Goal: Information Seeking & Learning: Learn about a topic

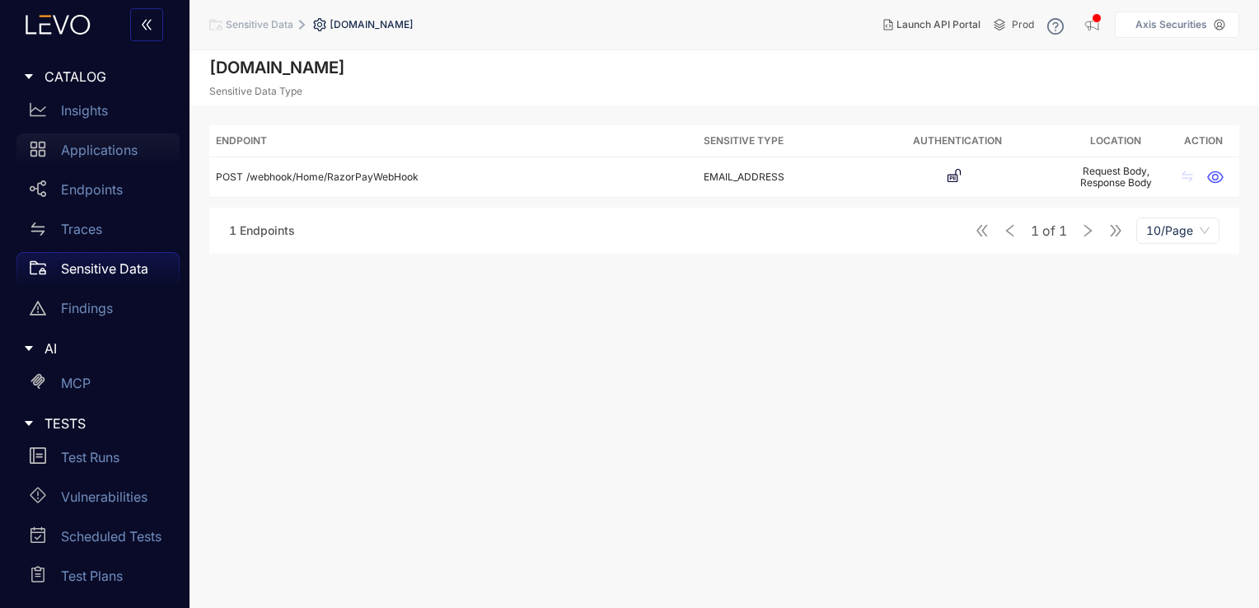
click at [115, 147] on p "Applications" at bounding box center [99, 150] width 77 height 15
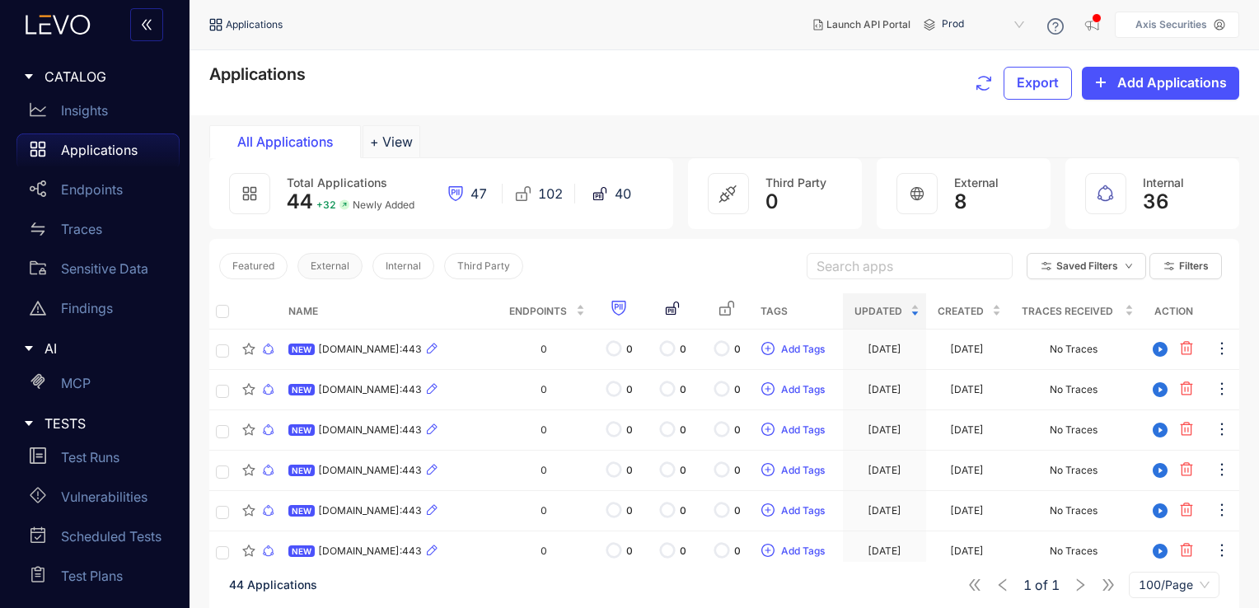
click at [343, 260] on span "External" at bounding box center [330, 266] width 39 height 12
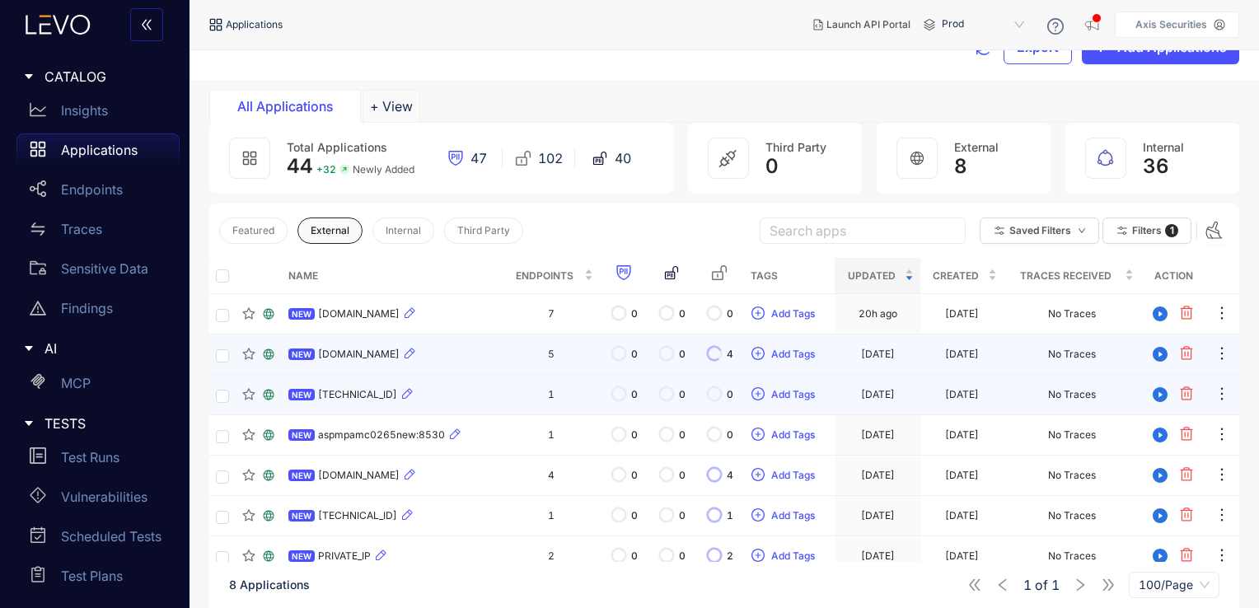
scroll to position [34, 0]
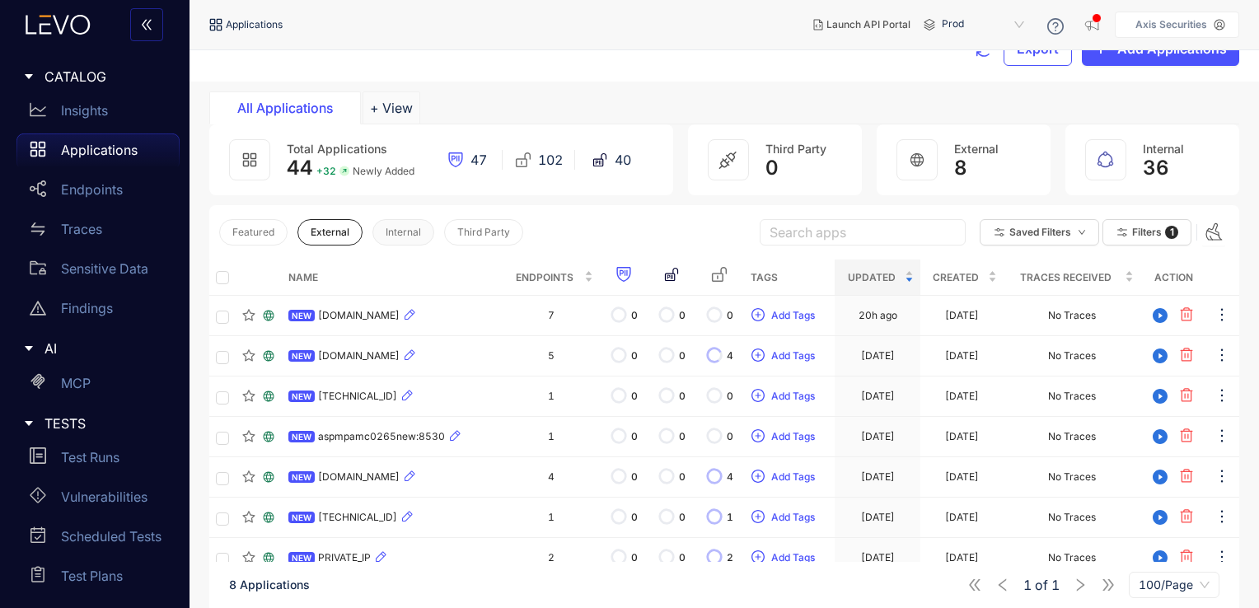
click at [407, 235] on span "Internal" at bounding box center [403, 233] width 35 height 12
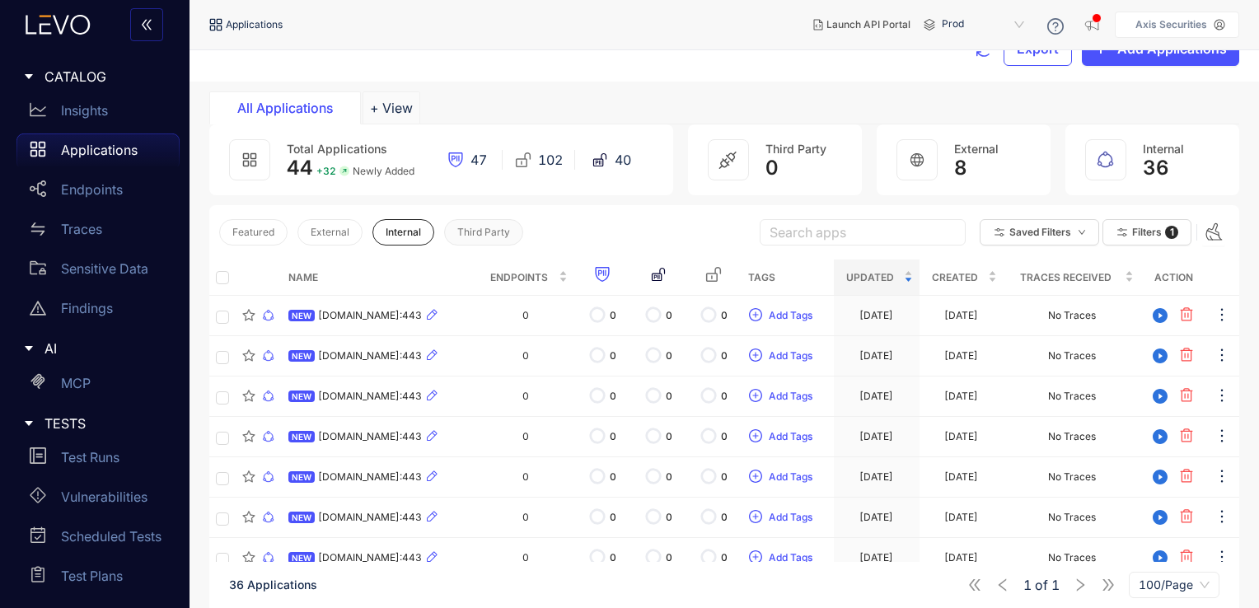
click at [496, 227] on span "Third Party" at bounding box center [483, 233] width 53 height 12
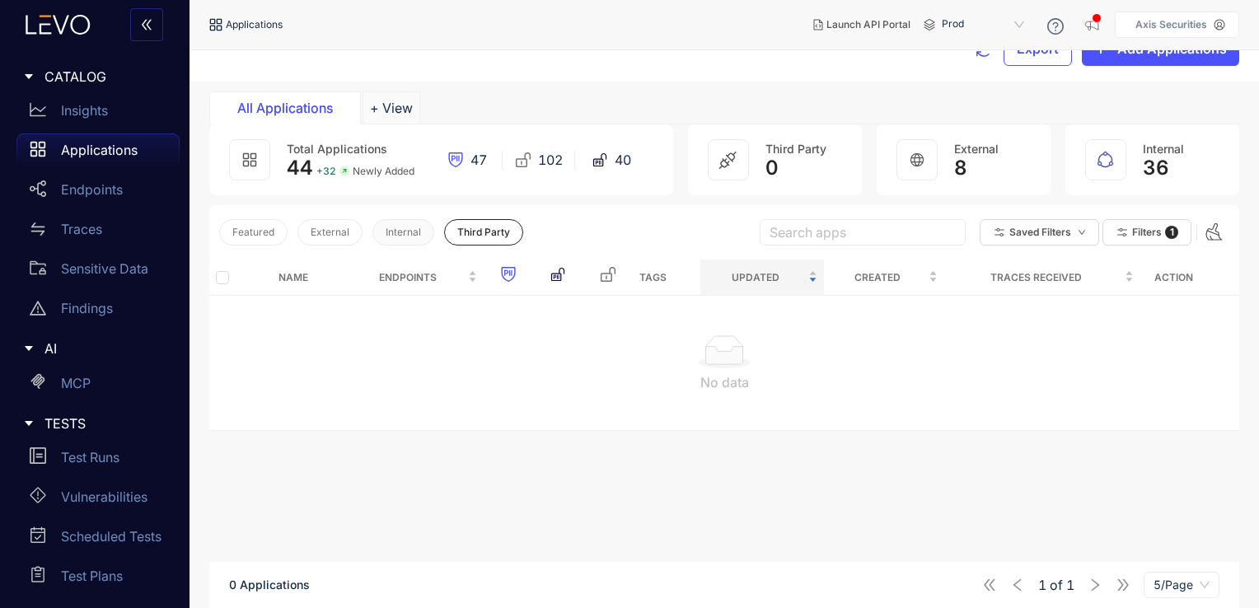
click at [386, 231] on span "Internal" at bounding box center [403, 233] width 35 height 12
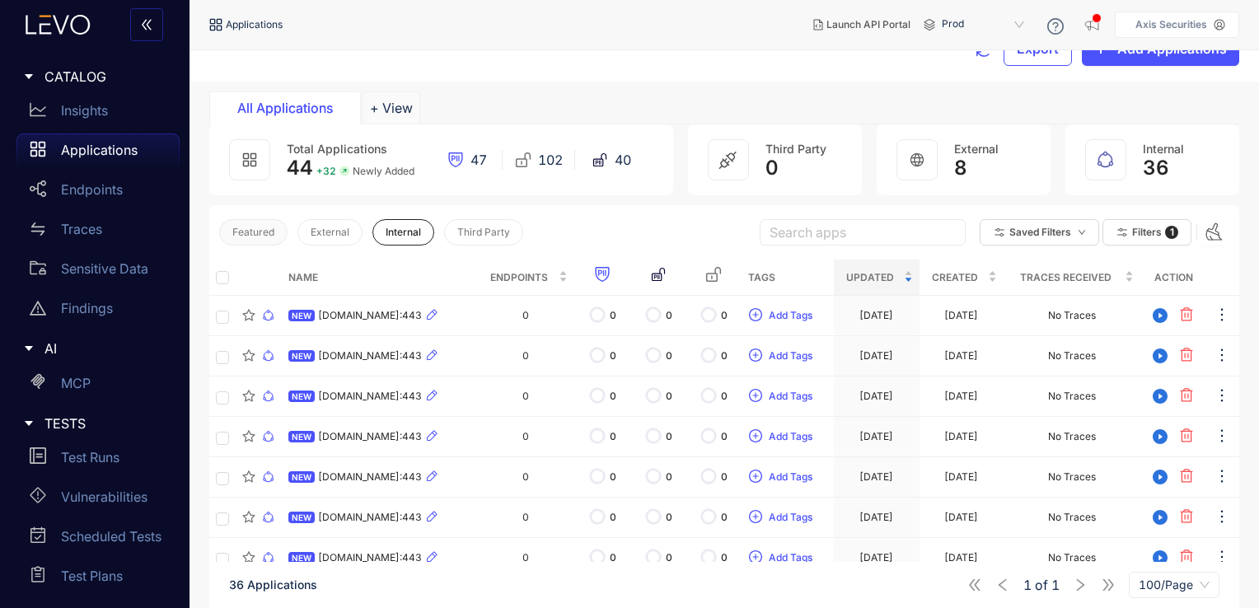
click at [259, 233] on span "Featured" at bounding box center [253, 233] width 42 height 12
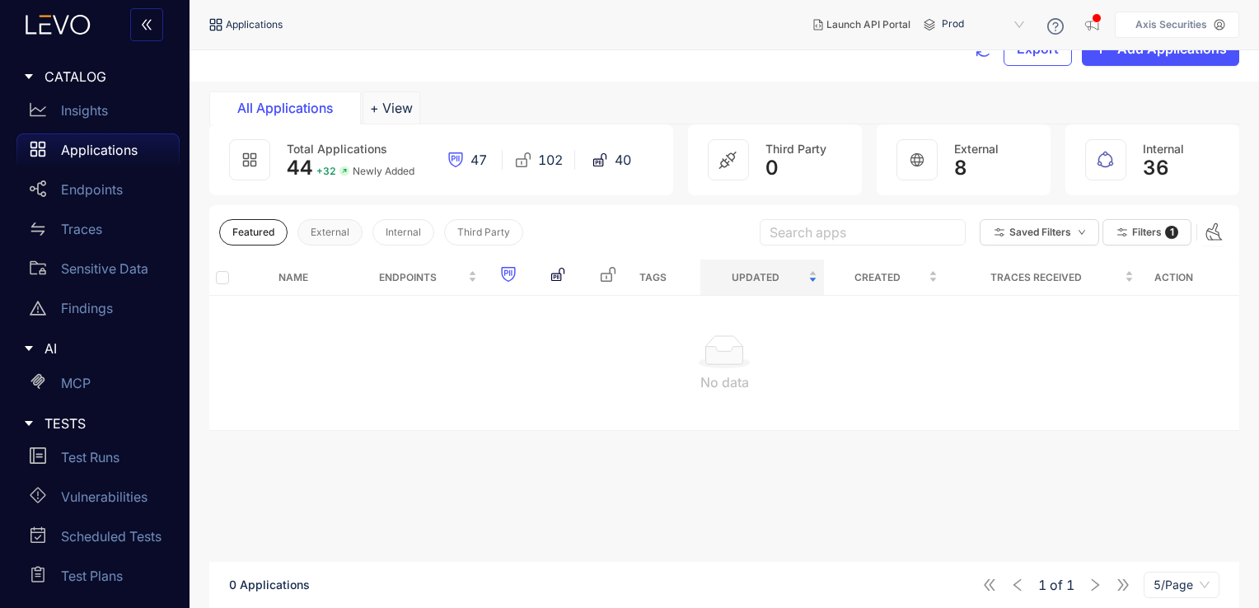
click at [339, 232] on span "External" at bounding box center [330, 233] width 39 height 12
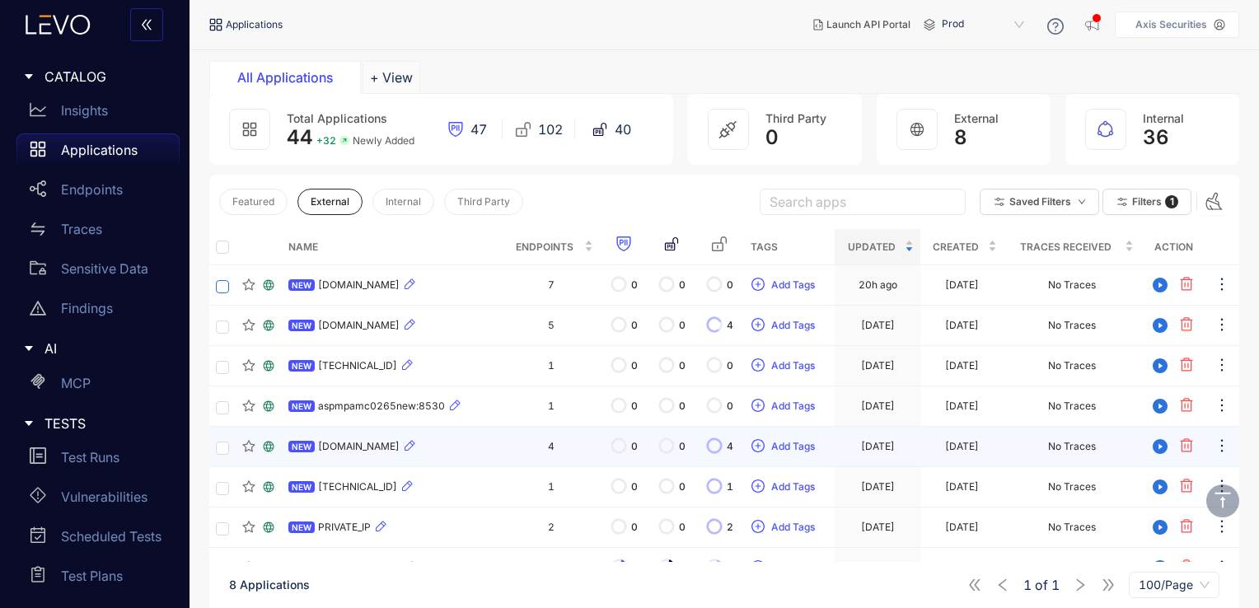
scroll to position [118, 0]
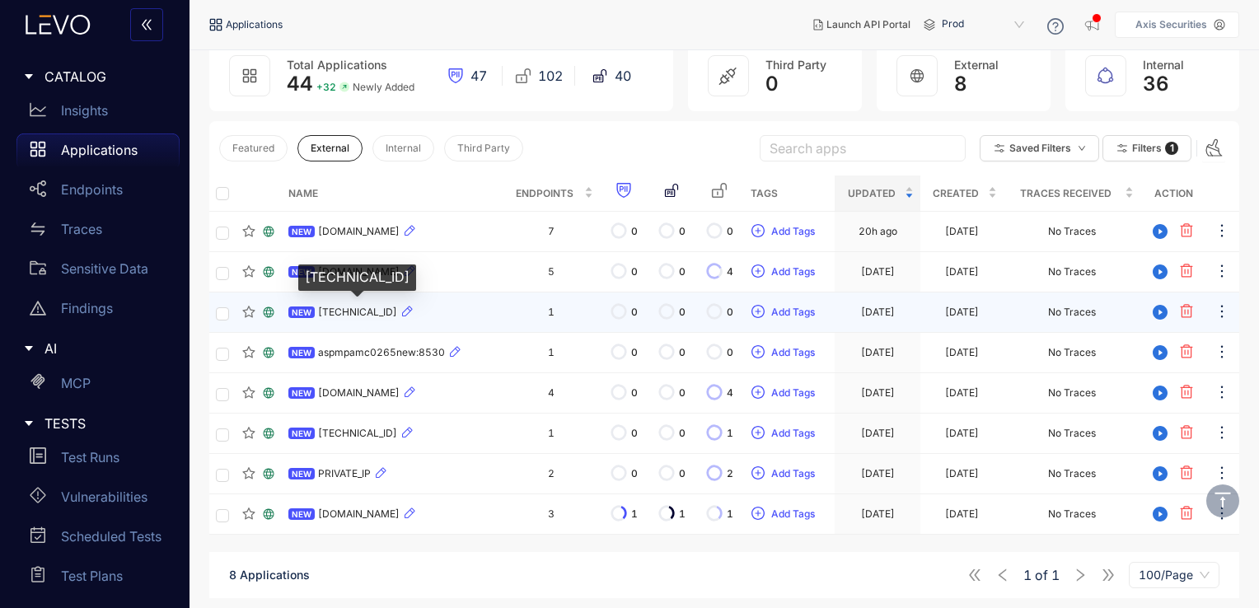
click at [359, 309] on span "[TECHNICAL_ID]" at bounding box center [357, 313] width 79 height 12
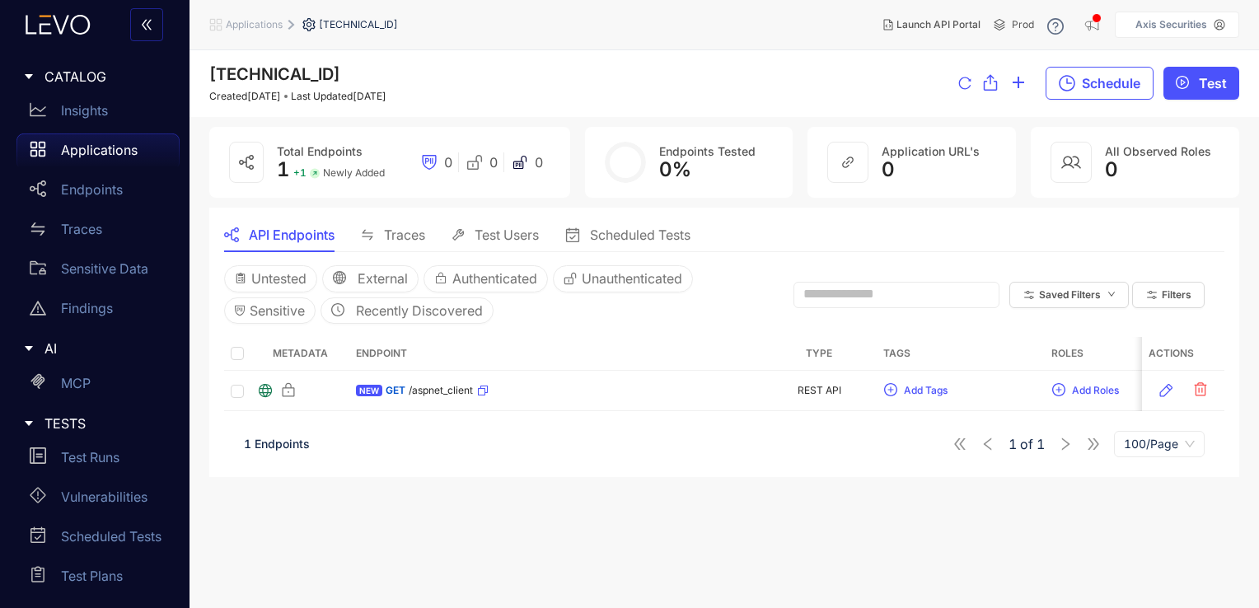
click at [407, 240] on span "Traces" at bounding box center [404, 234] width 41 height 15
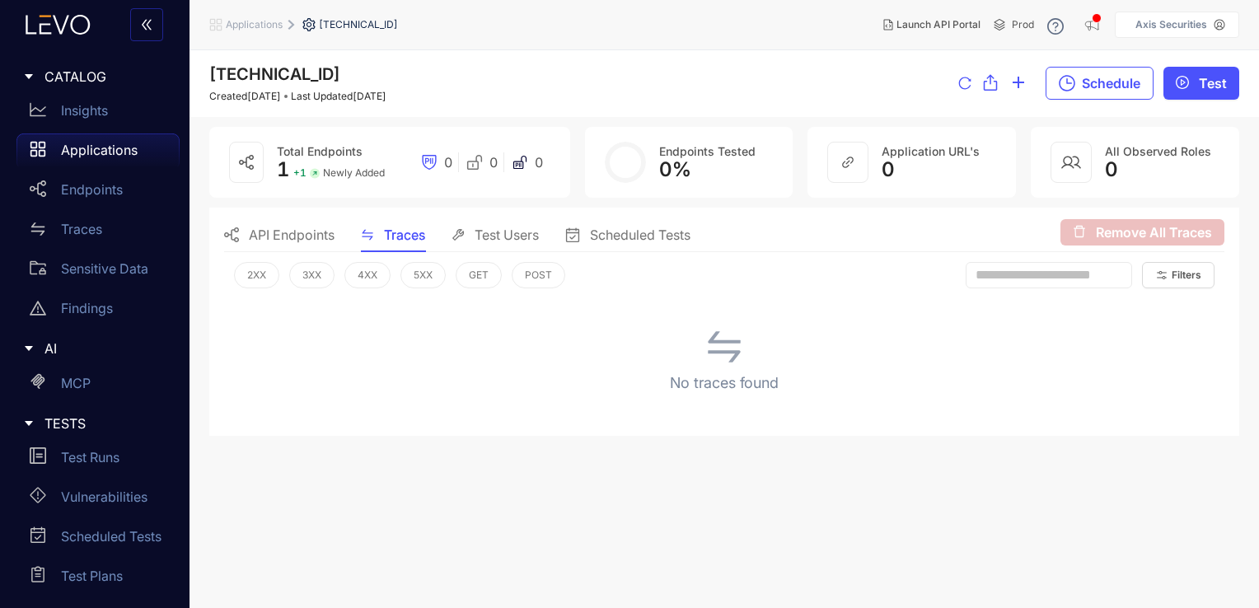
click at [267, 24] on span "Applications" at bounding box center [254, 25] width 57 height 12
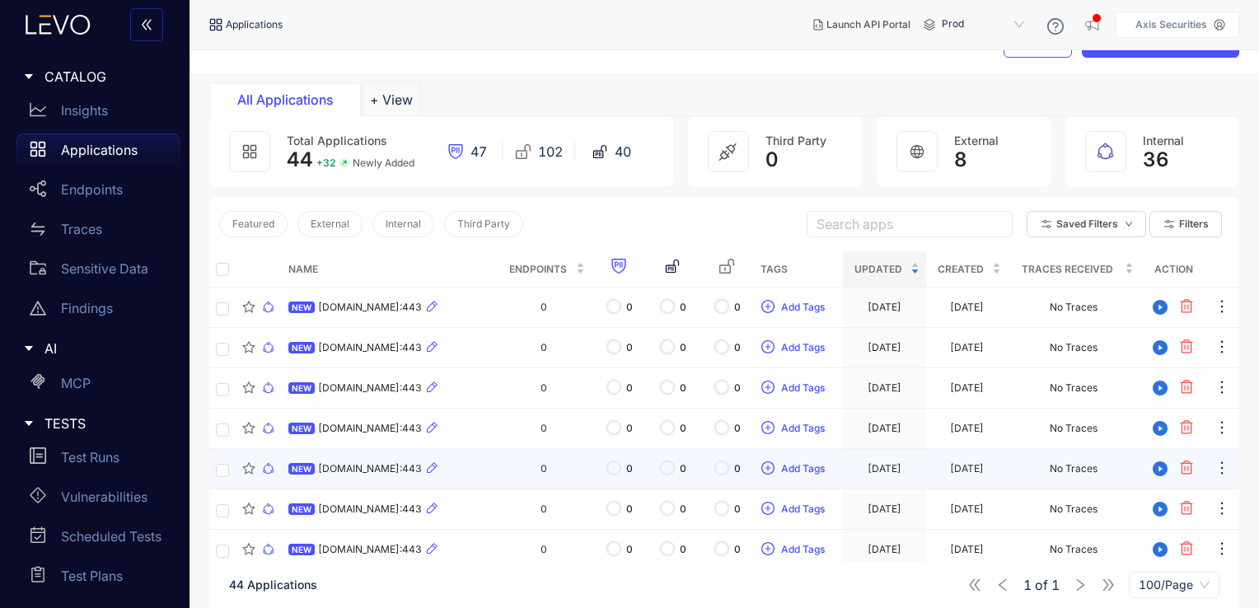
scroll to position [32, 0]
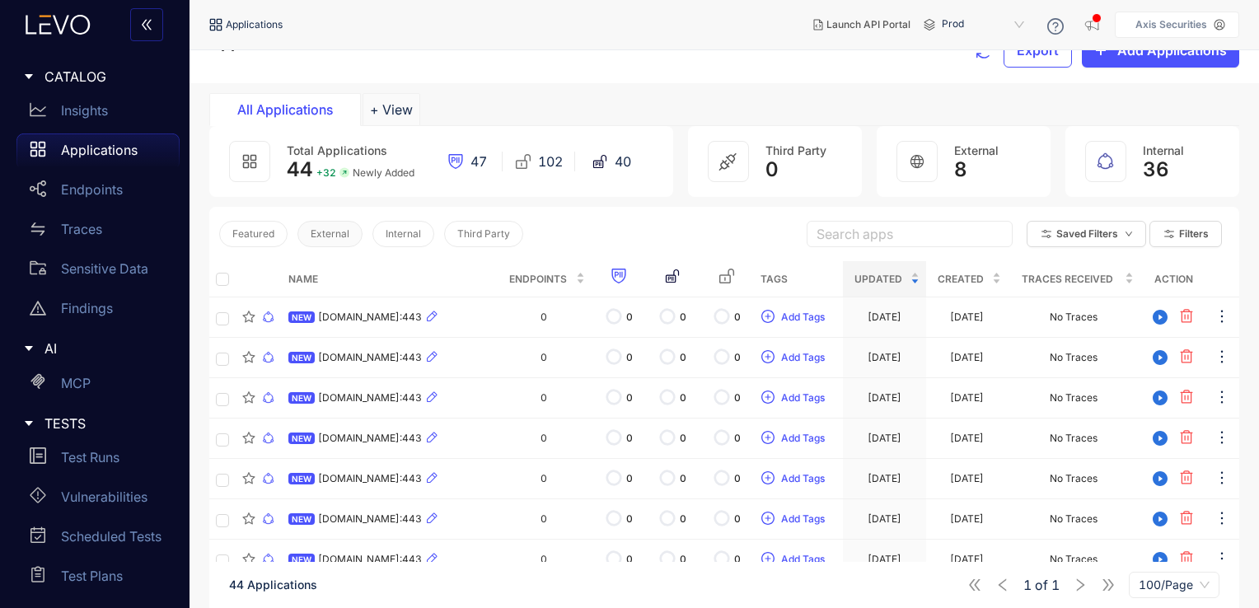
click at [323, 232] on span "External" at bounding box center [330, 234] width 39 height 12
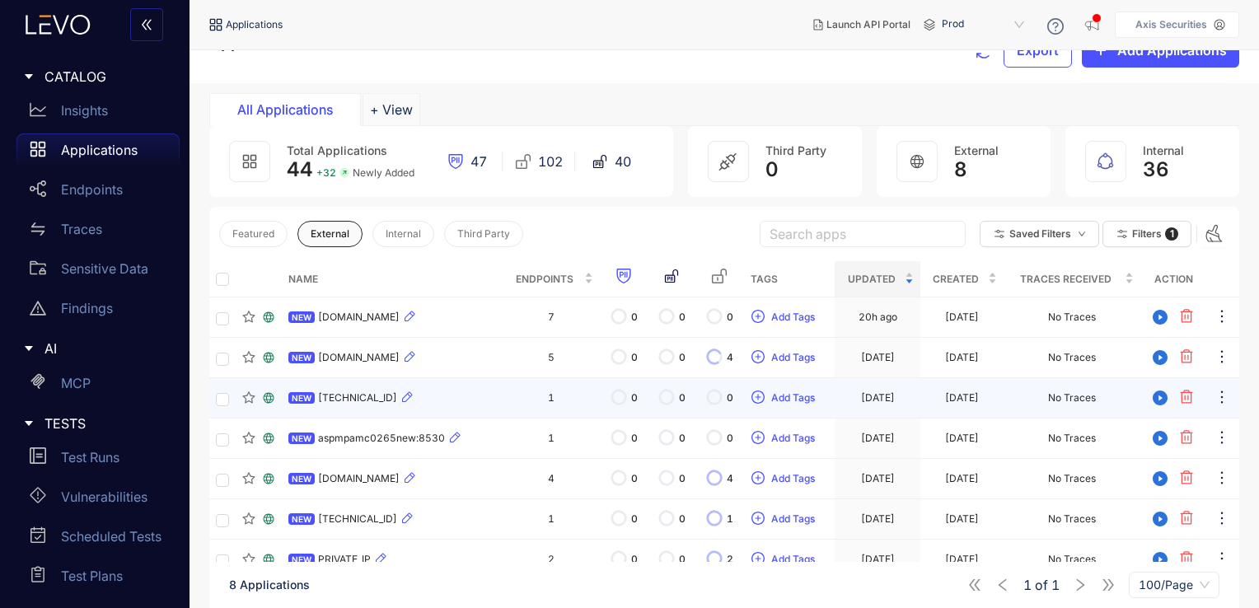
scroll to position [118, 0]
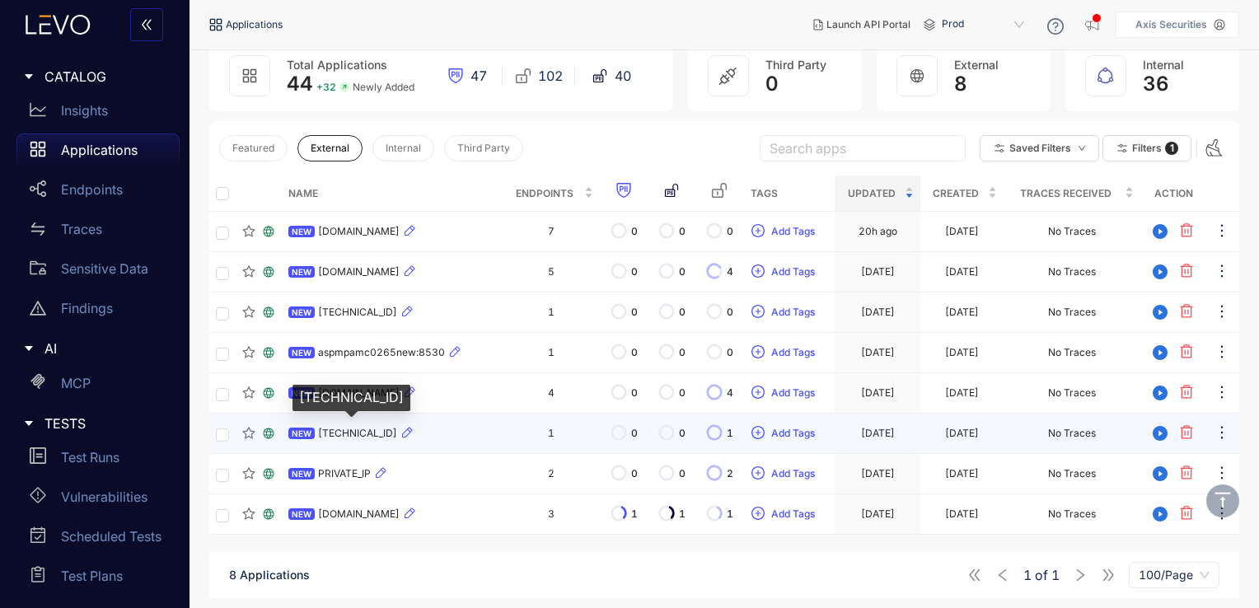
click at [348, 428] on span "[TECHNICAL_ID]" at bounding box center [357, 434] width 79 height 12
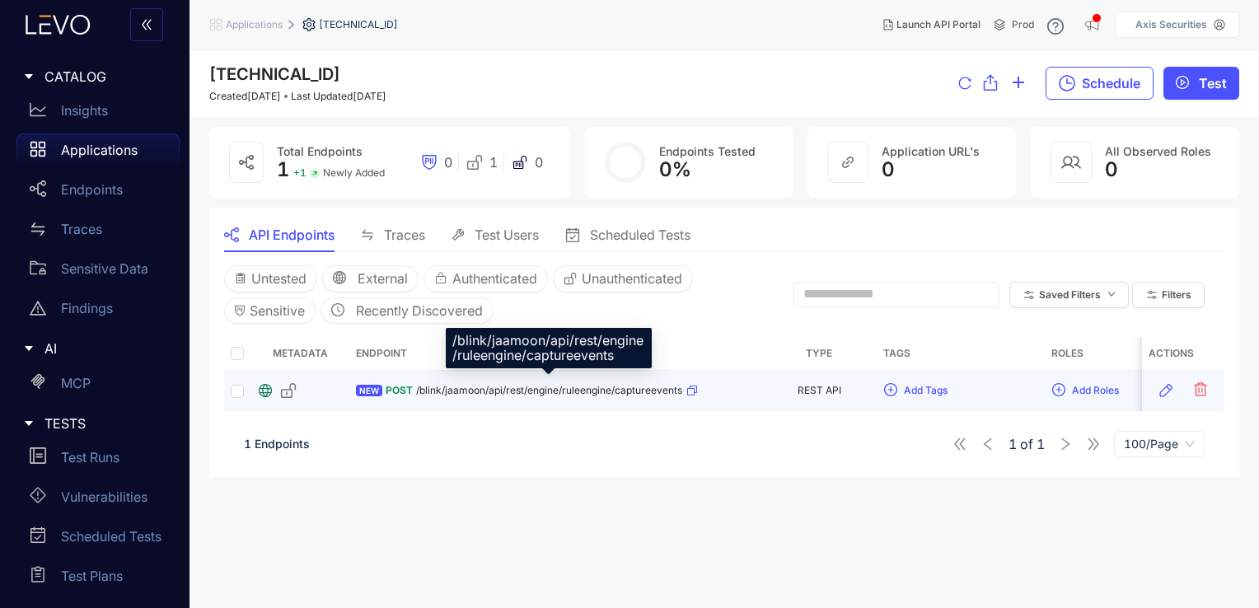
click at [502, 385] on span "/blink/jaamoon/api/rest/engine/ruleengine/captureevents" at bounding box center [549, 391] width 266 height 12
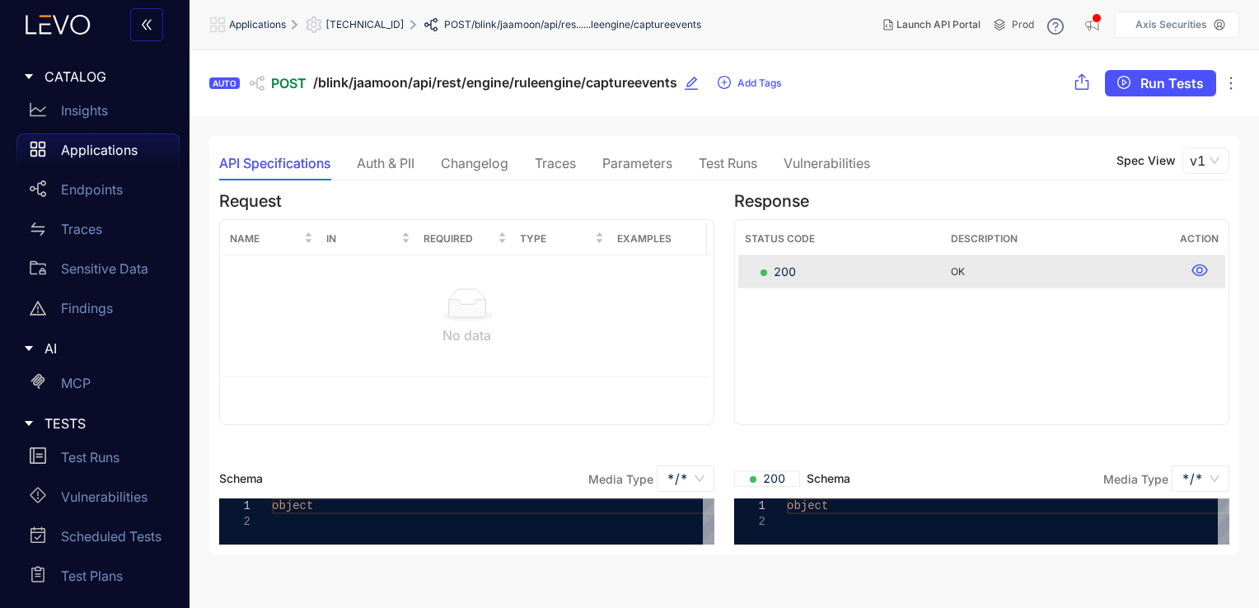
click at [549, 167] on div "Traces" at bounding box center [555, 163] width 41 height 15
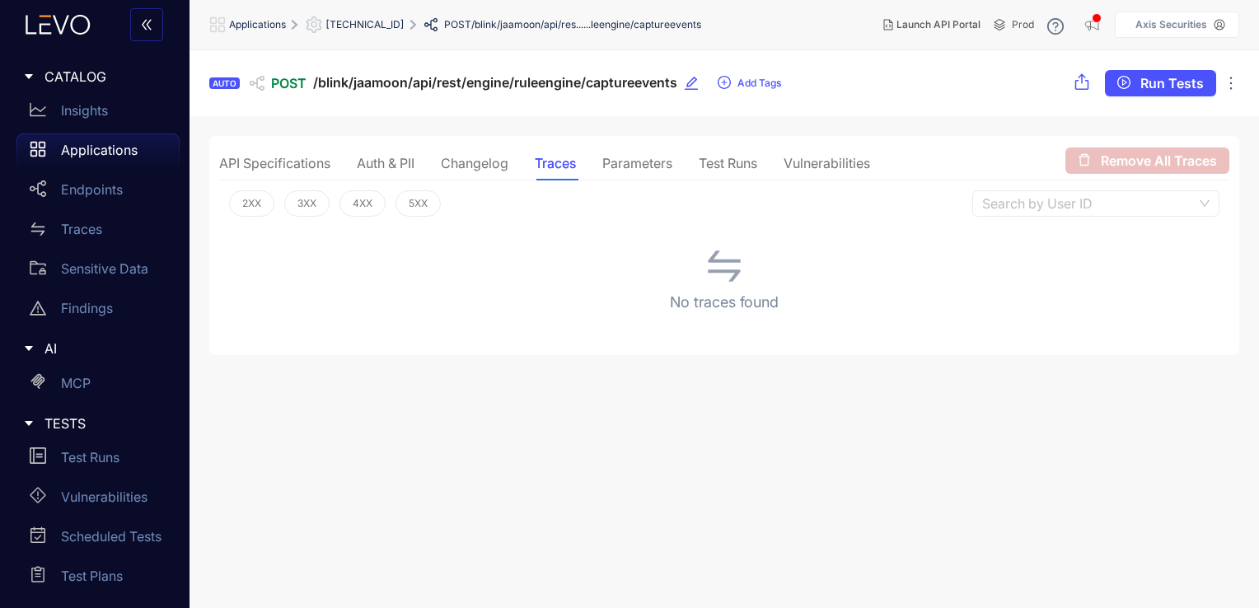
click at [394, 157] on div "Auth & PII" at bounding box center [386, 163] width 58 height 15
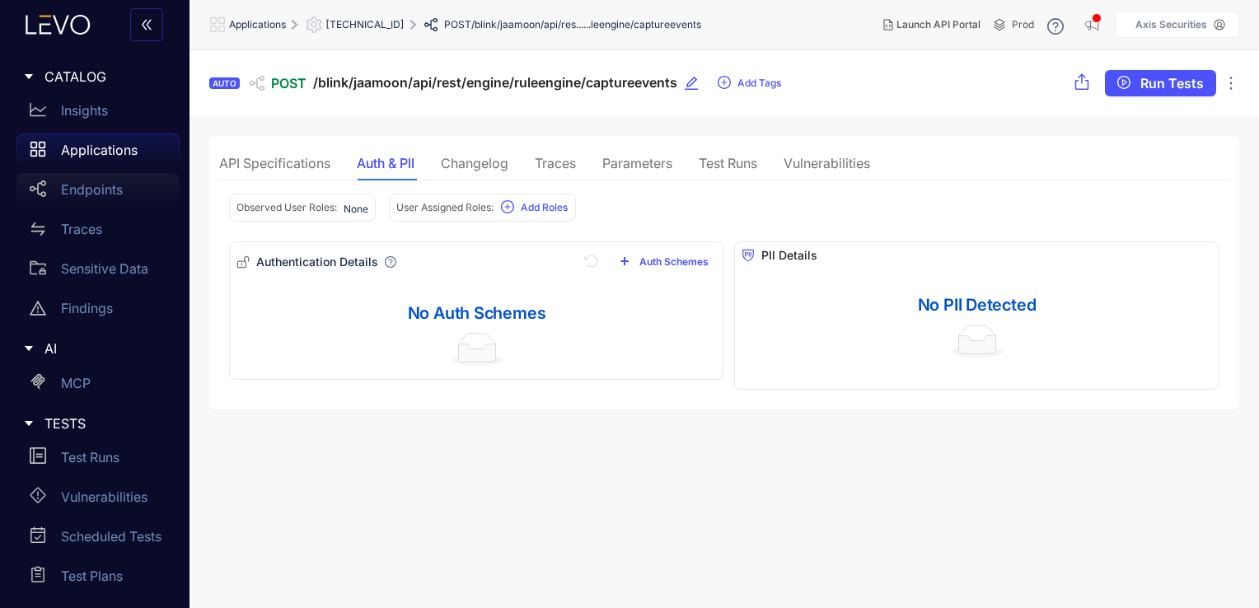
click at [107, 191] on p "Endpoints" at bounding box center [92, 189] width 62 height 15
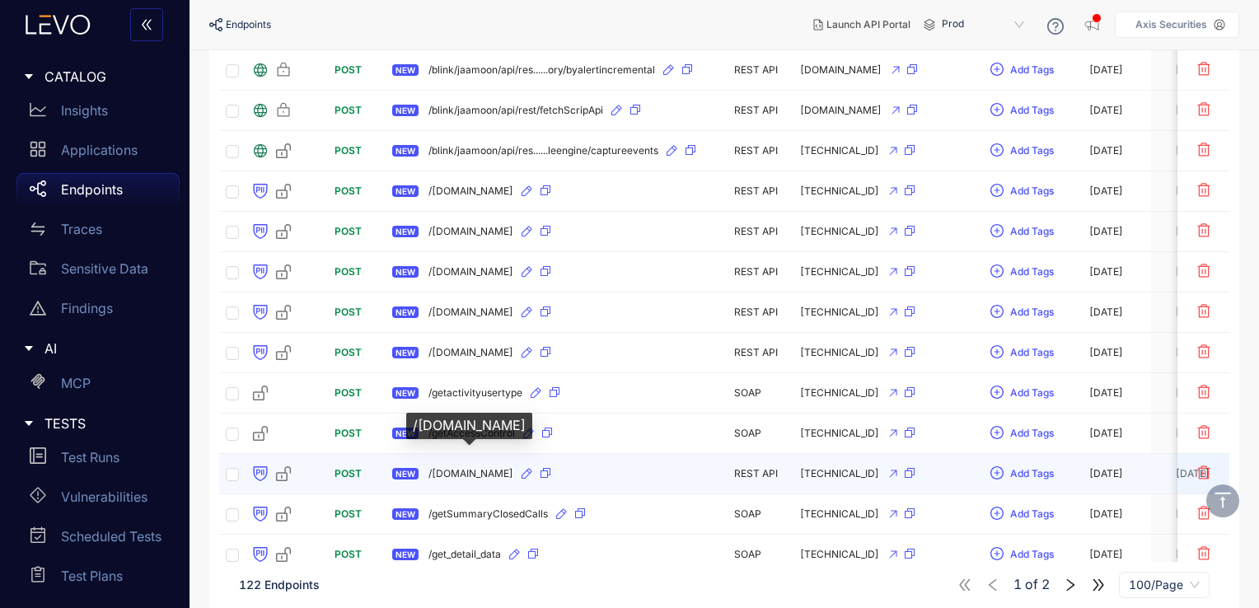
scroll to position [2526, 0]
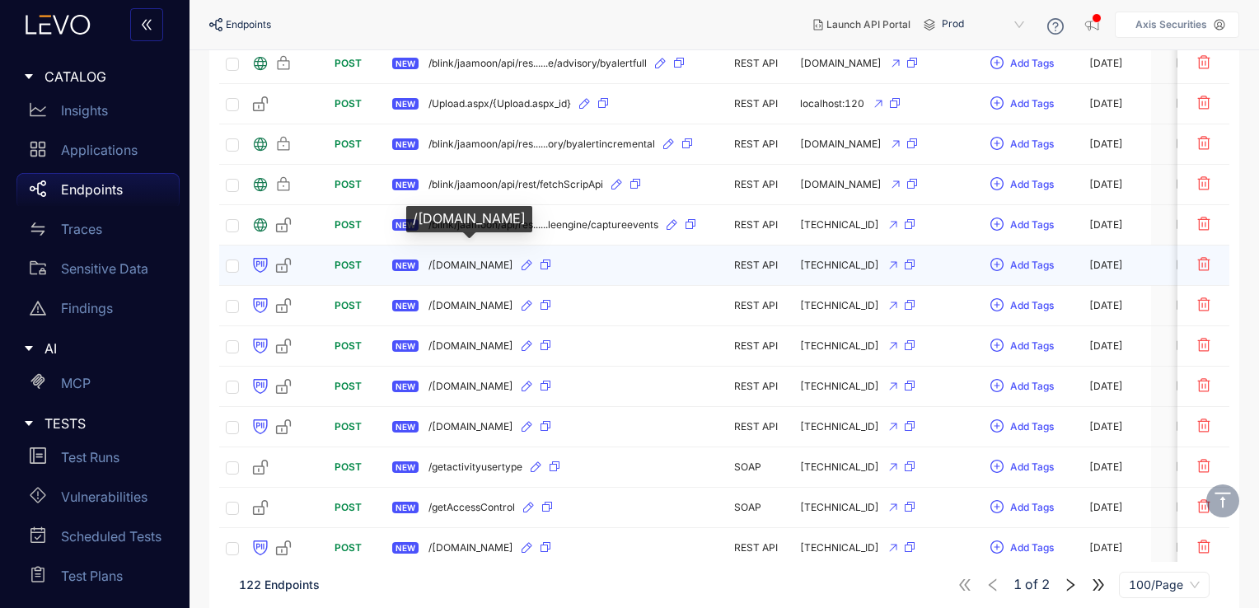
click at [485, 260] on span "/[DOMAIN_NAME]" at bounding box center [471, 266] width 85 height 12
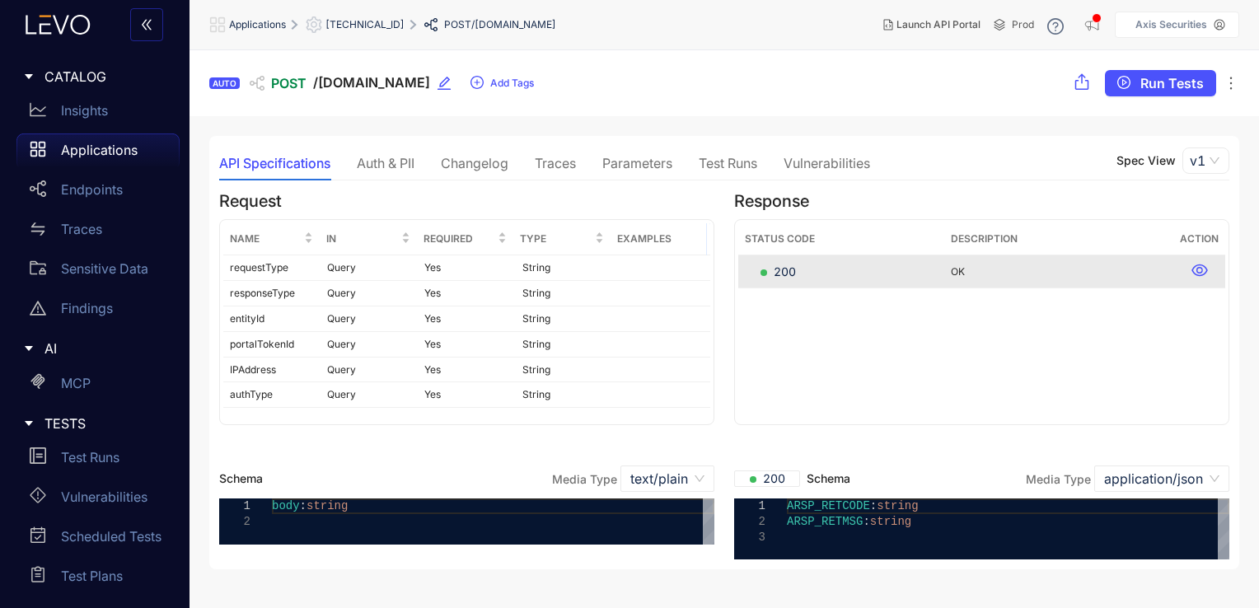
click at [401, 157] on div "Auth & PII" at bounding box center [386, 163] width 58 height 15
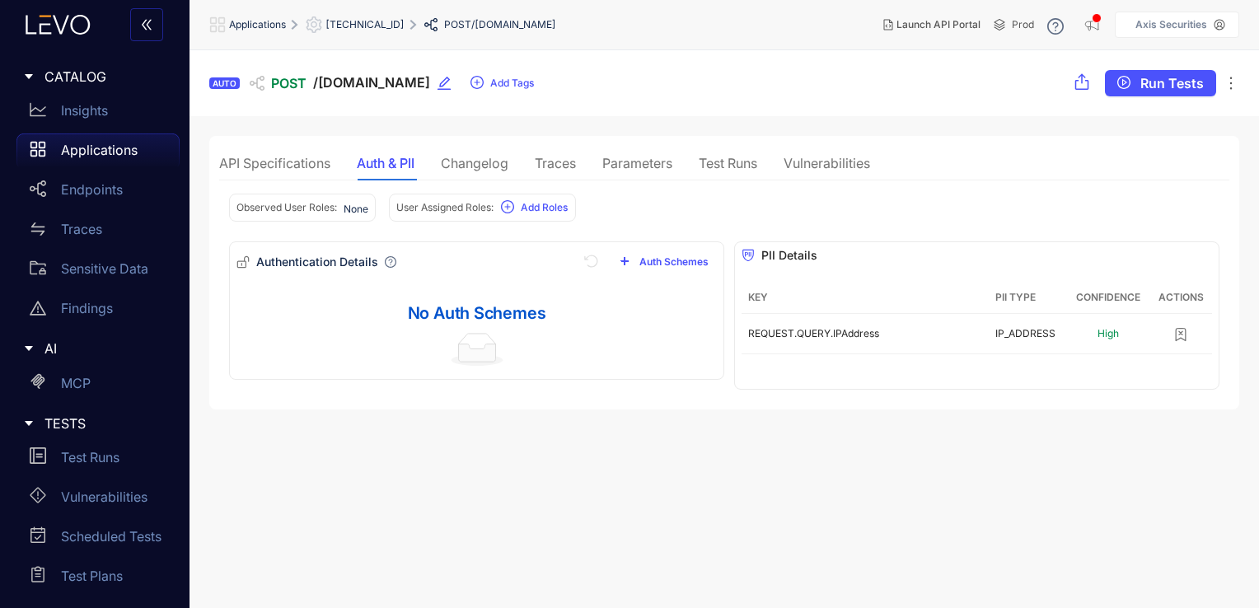
click at [495, 152] on div "Changelog" at bounding box center [475, 163] width 68 height 35
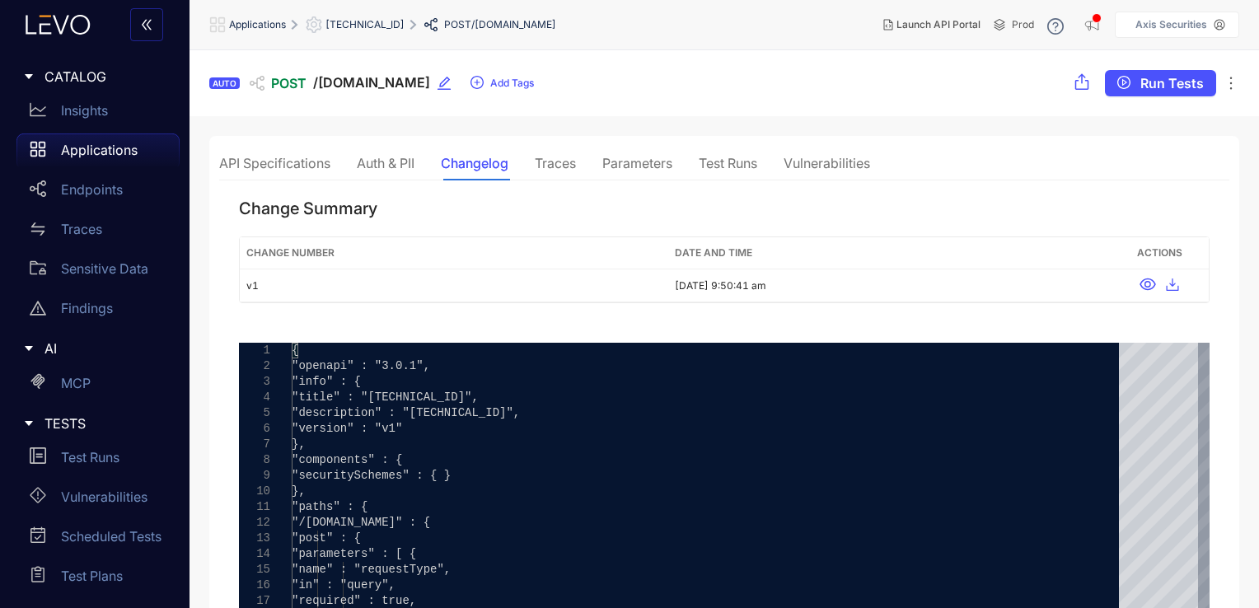
click at [554, 150] on div "Traces" at bounding box center [555, 163] width 41 height 35
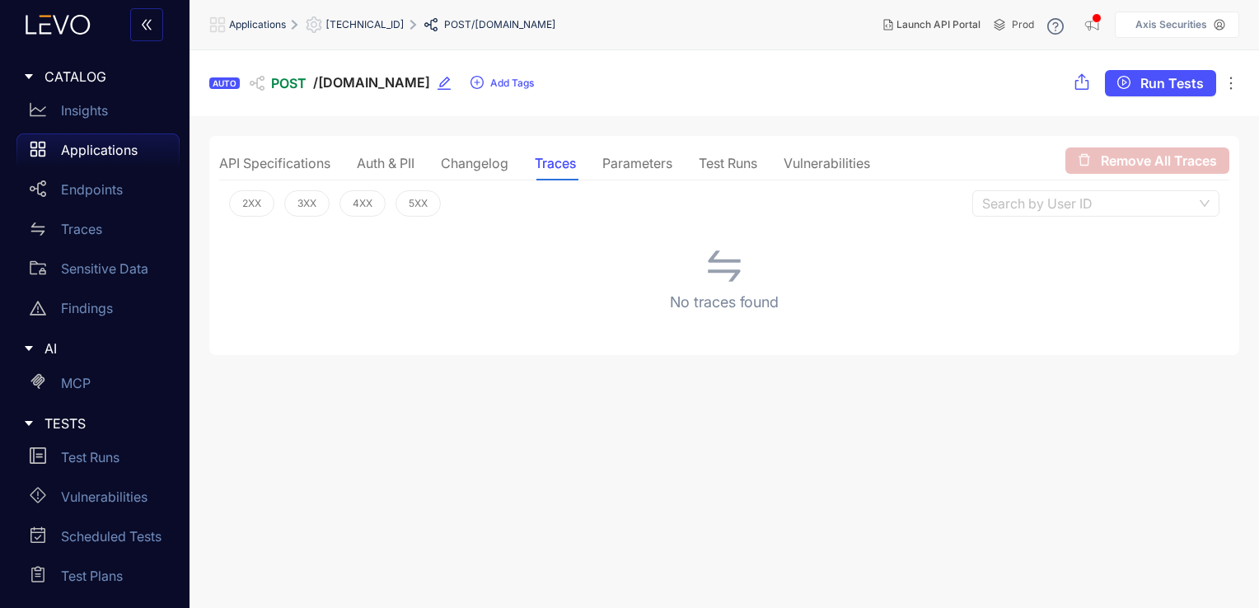
click at [633, 167] on div "Parameters" at bounding box center [638, 163] width 70 height 15
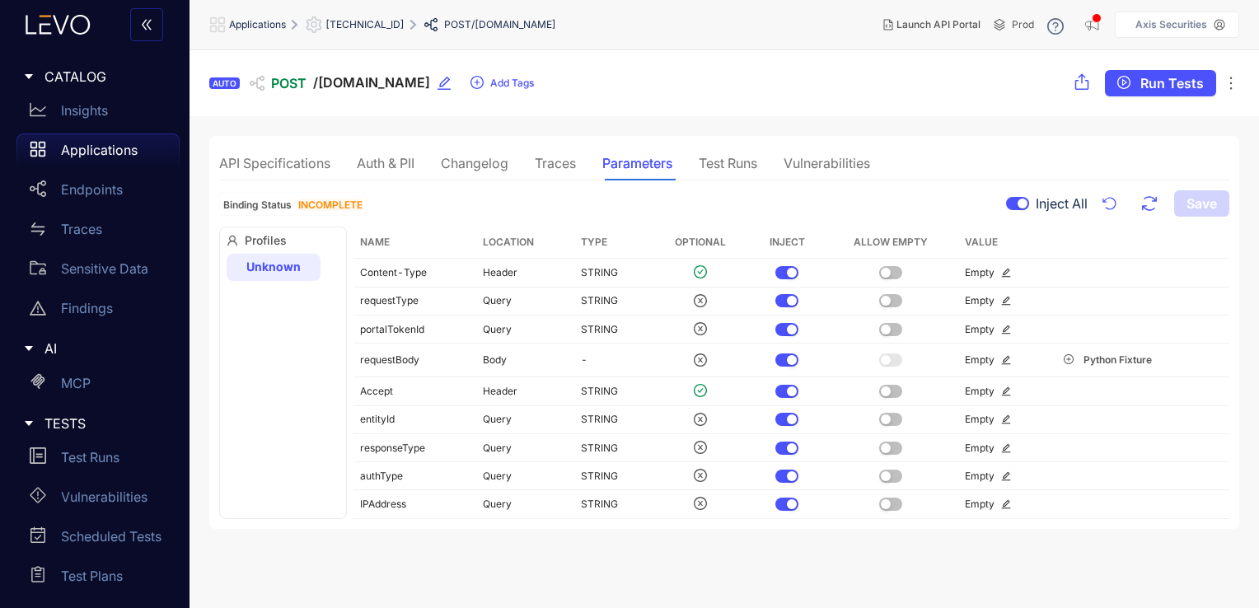
click at [725, 166] on div "Test Runs" at bounding box center [728, 163] width 59 height 15
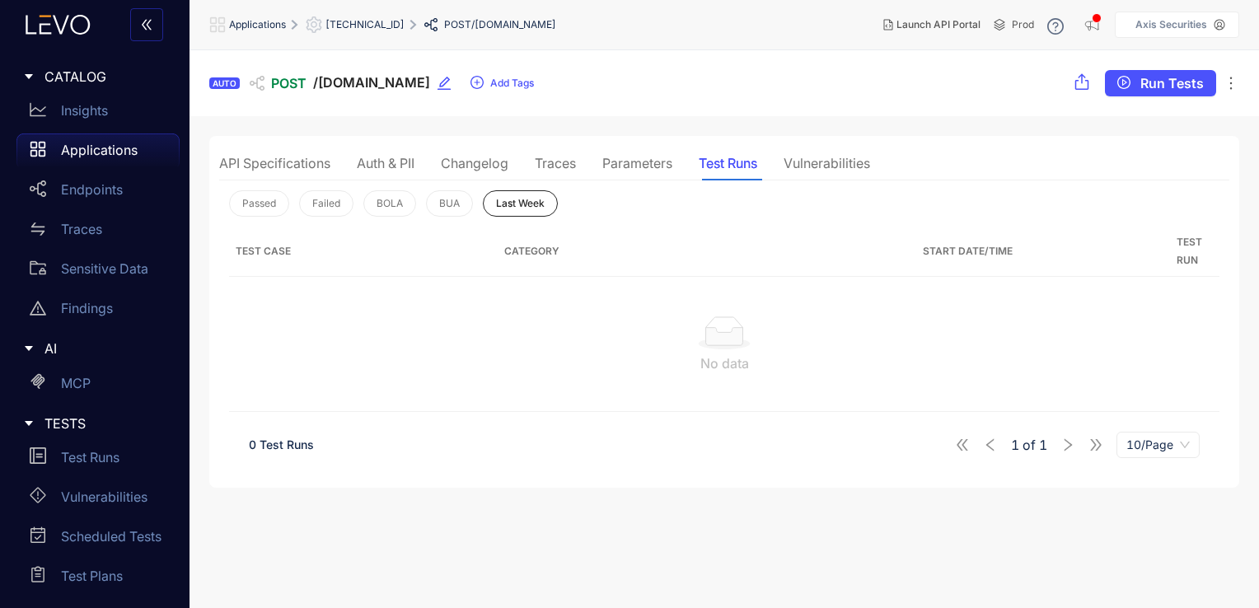
click at [830, 159] on div "Vulnerabilities" at bounding box center [827, 163] width 87 height 15
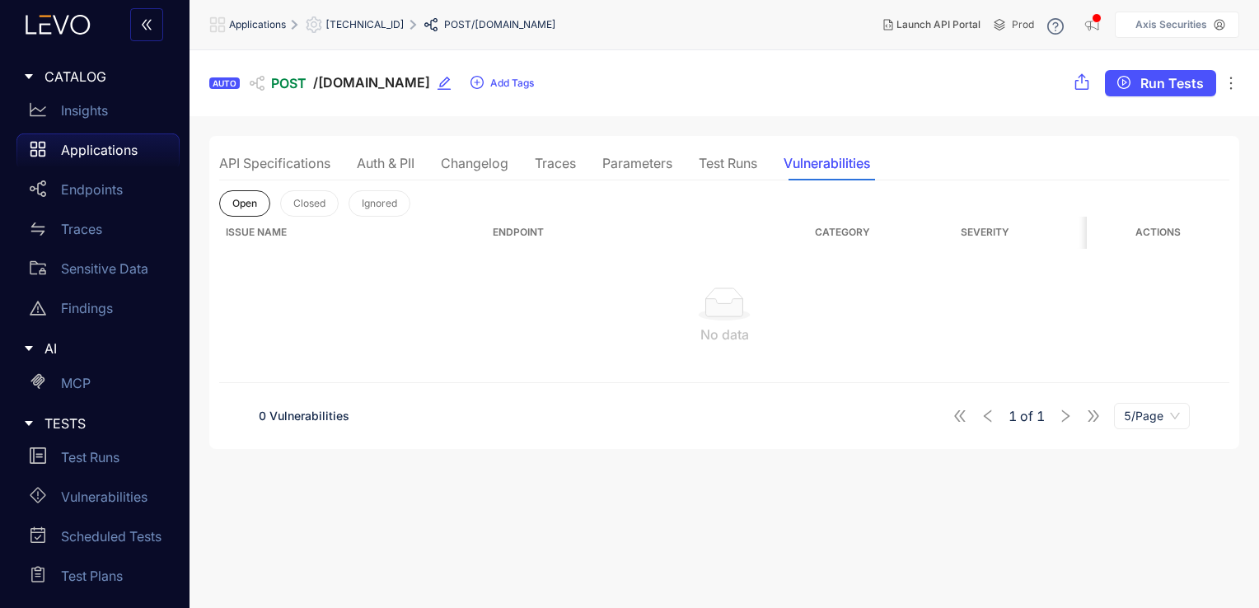
click at [257, 160] on div "API Specifications" at bounding box center [274, 163] width 111 height 15
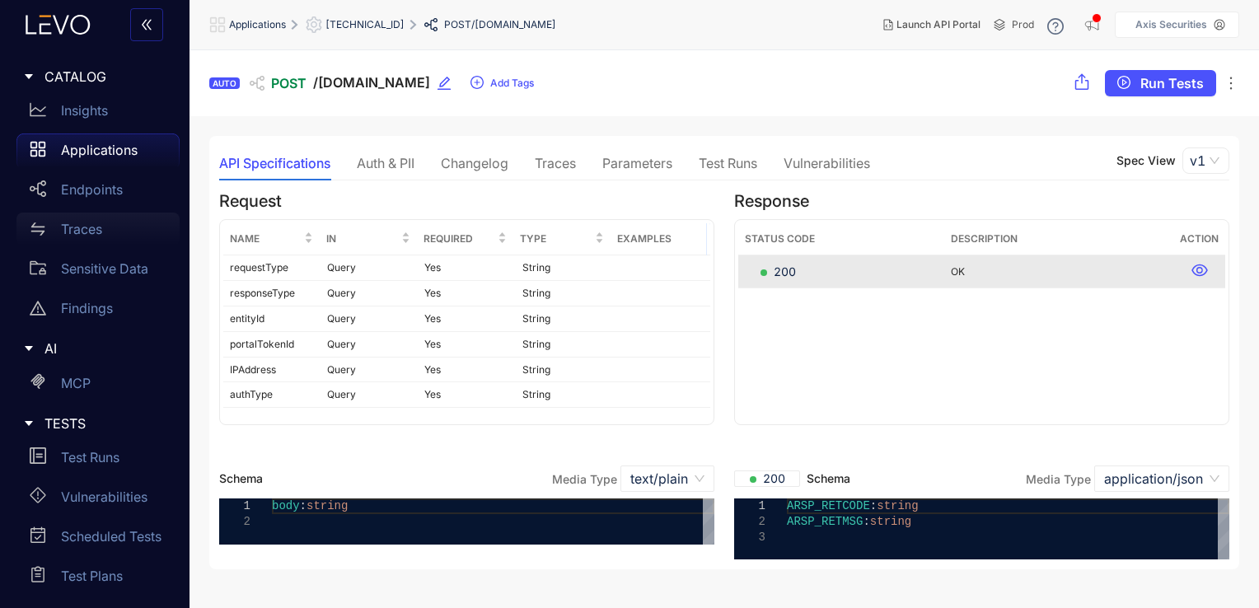
click at [78, 233] on p "Traces" at bounding box center [81, 229] width 41 height 15
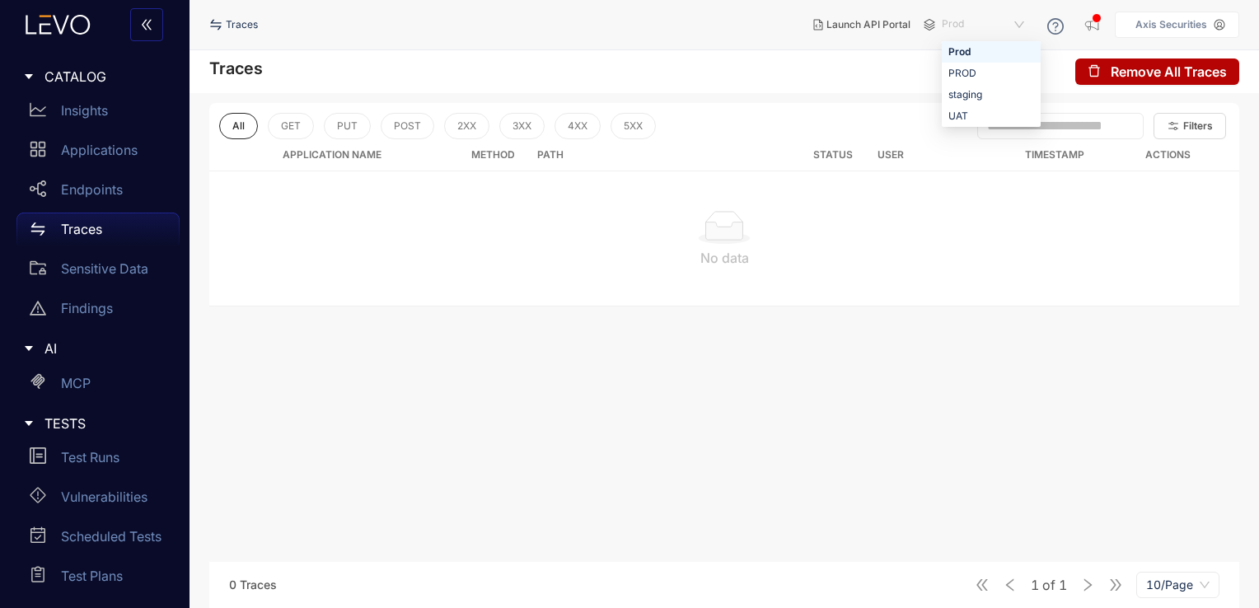
click at [983, 27] on span "Prod" at bounding box center [985, 25] width 86 height 26
click at [964, 116] on div "UAT" at bounding box center [992, 116] width 86 height 18
